Goal: Task Accomplishment & Management: Manage account settings

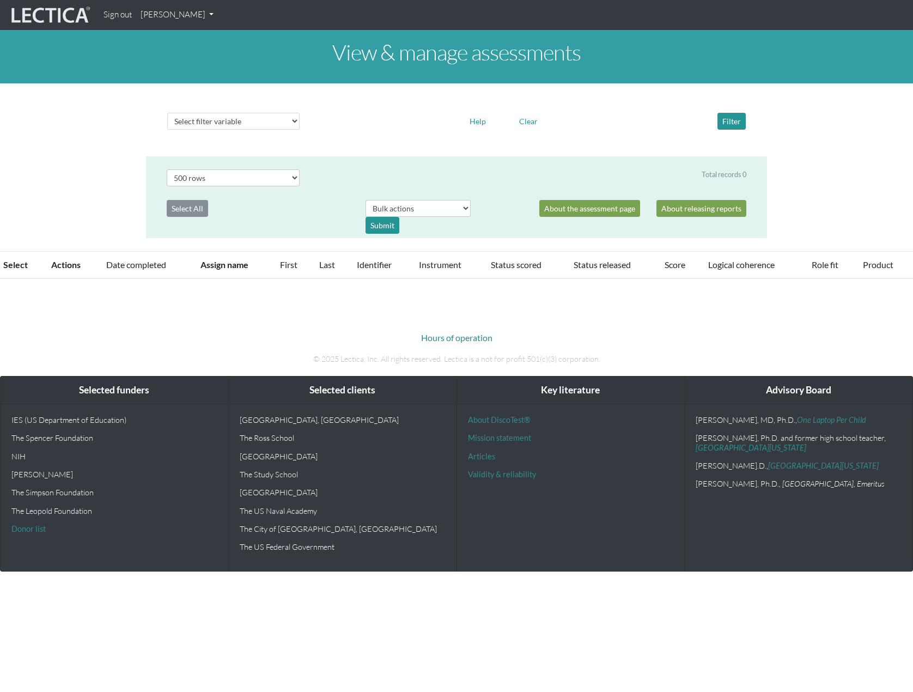
select select "500"
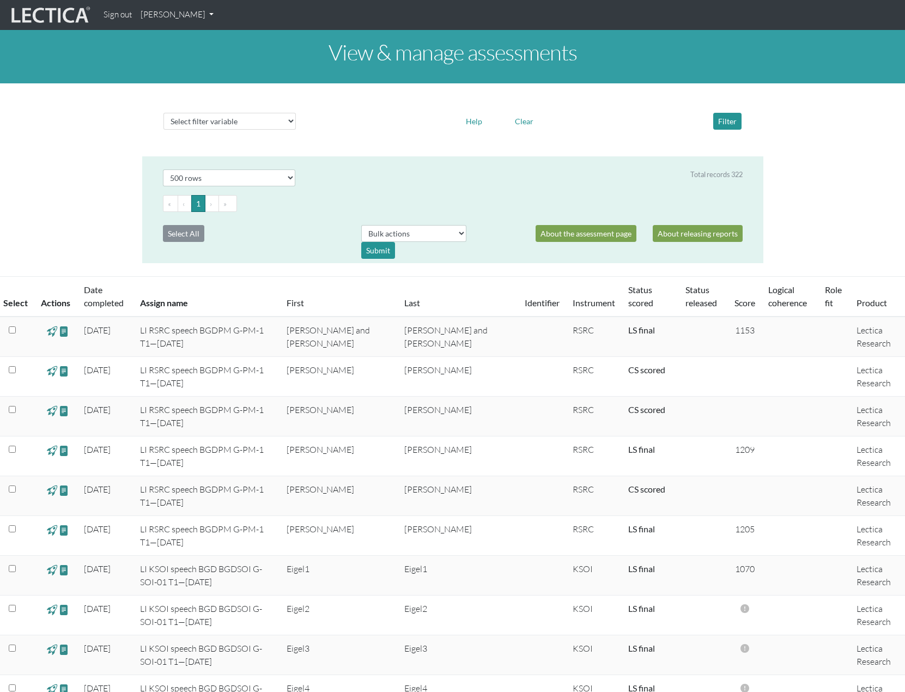
click at [194, 13] on link "[PERSON_NAME]" at bounding box center [177, 14] width 82 height 21
click at [187, 40] on link "My Profile" at bounding box center [191, 40] width 87 height 14
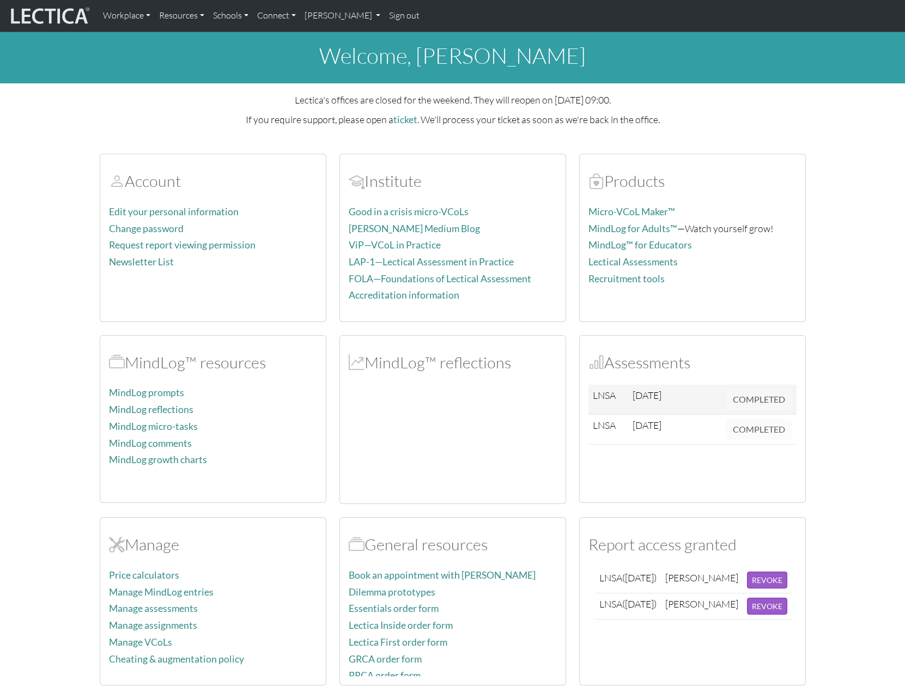
drag, startPoint x: 44, startPoint y: 242, endPoint x: 48, endPoint y: 253, distance: 11.0
click at [44, 242] on section "Account Edit your personal information Change password Request report viewing p…" at bounding box center [452, 413] width 905 height 545
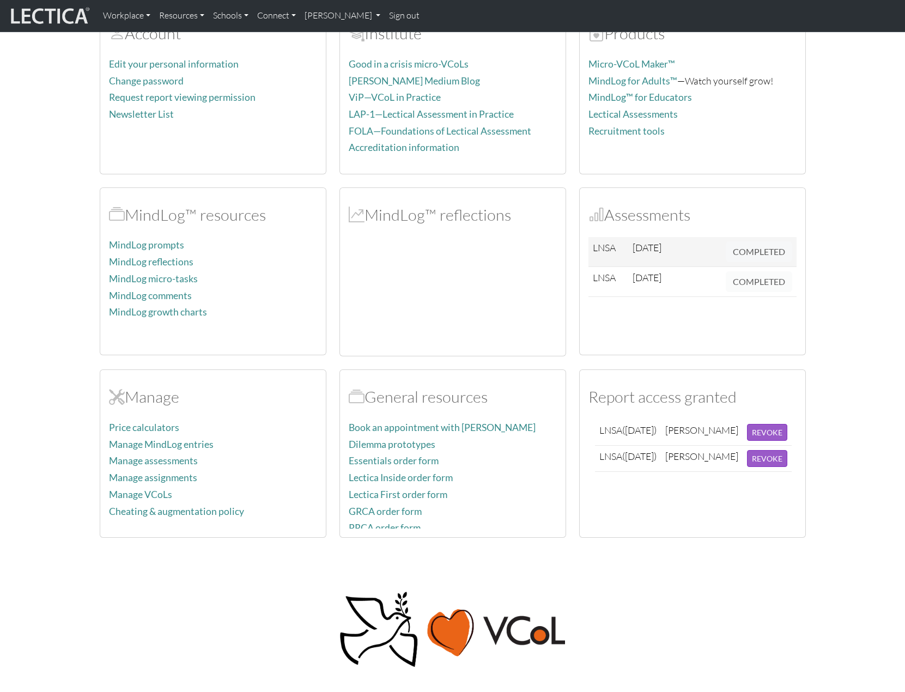
scroll to position [218, 0]
